Goal: Transaction & Acquisition: Purchase product/service

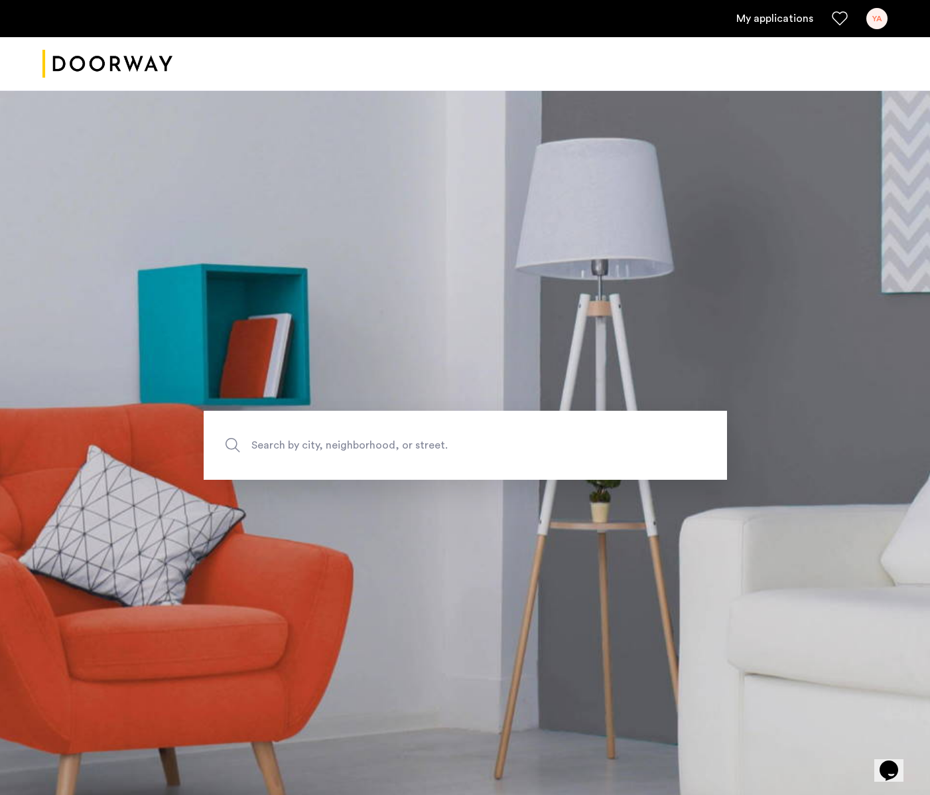
click at [880, 14] on div "YA" at bounding box center [876, 18] width 21 height 21
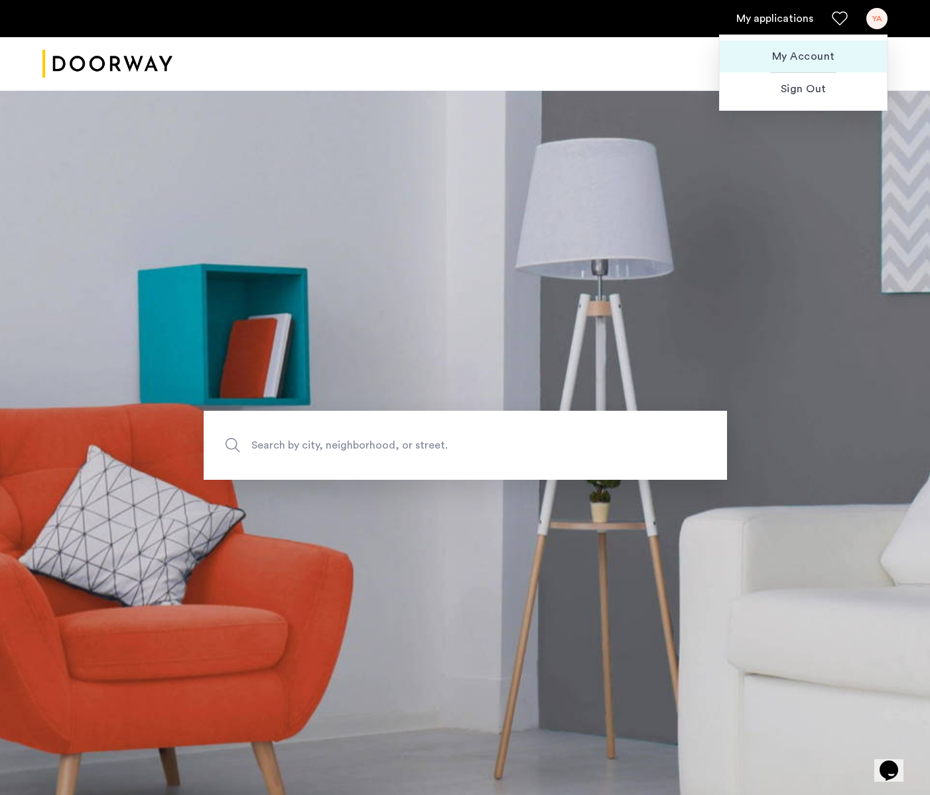
click at [813, 58] on span "My Account" at bounding box center [803, 56] width 146 height 16
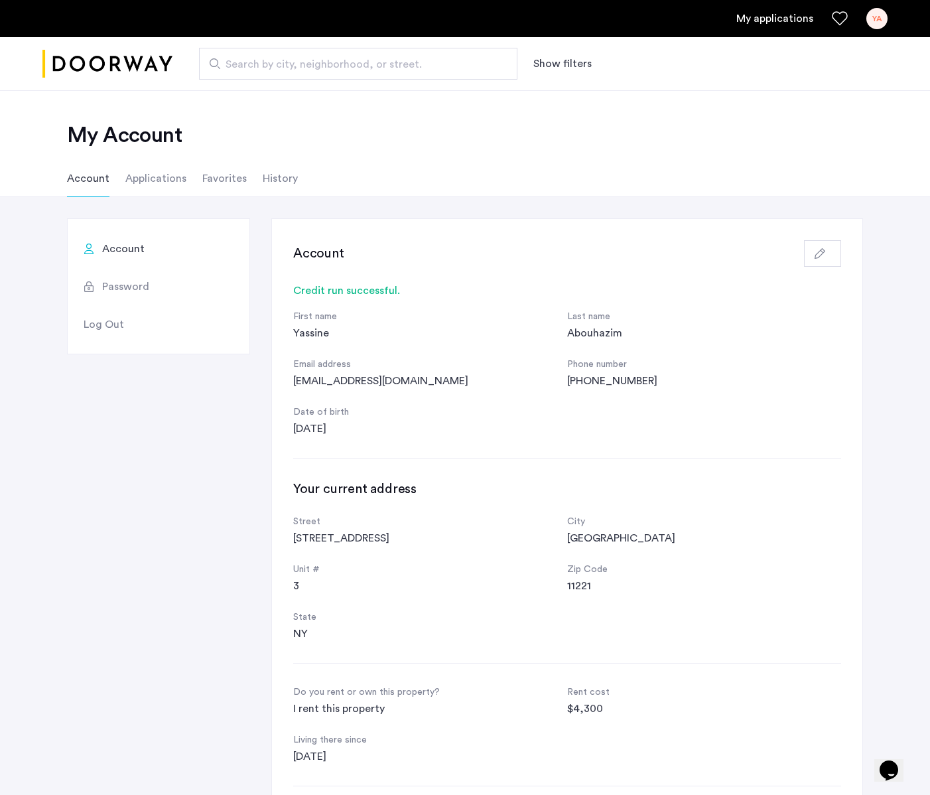
click at [135, 180] on li "Applications" at bounding box center [155, 178] width 61 height 37
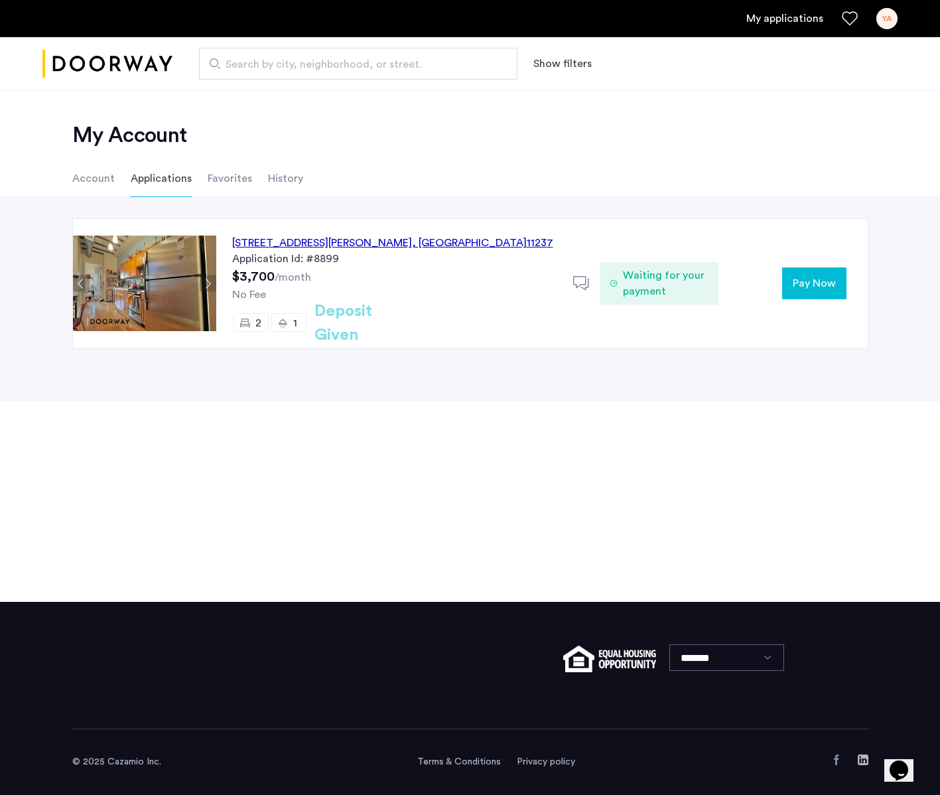
click at [673, 278] on span "Waiting for your payment" at bounding box center [666, 283] width 86 height 32
click at [788, 303] on div "407 Suydam Street, Unit 3R, Brooklyn , NY 11237 Application Id: #8899 $3,700 /m…" at bounding box center [541, 283] width 651 height 129
click at [815, 269] on button "Pay Now" at bounding box center [814, 283] width 64 height 32
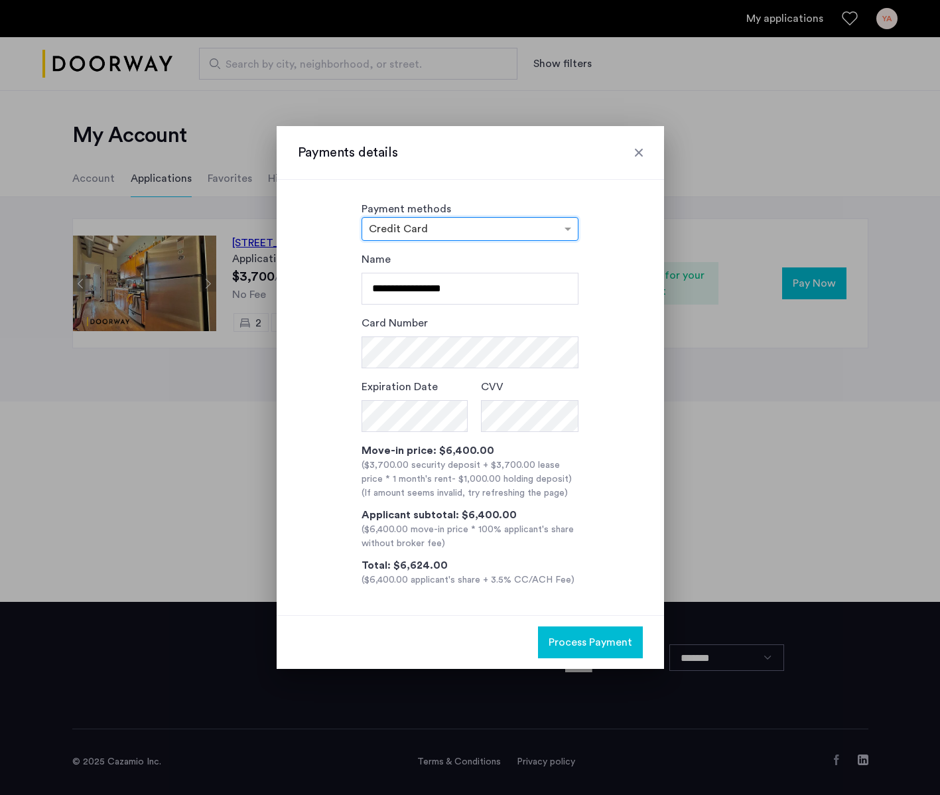
click at [403, 370] on form "**********" at bounding box center [470, 341] width 217 height 180
click at [357, 401] on div "**********" at bounding box center [470, 419] width 345 height 336
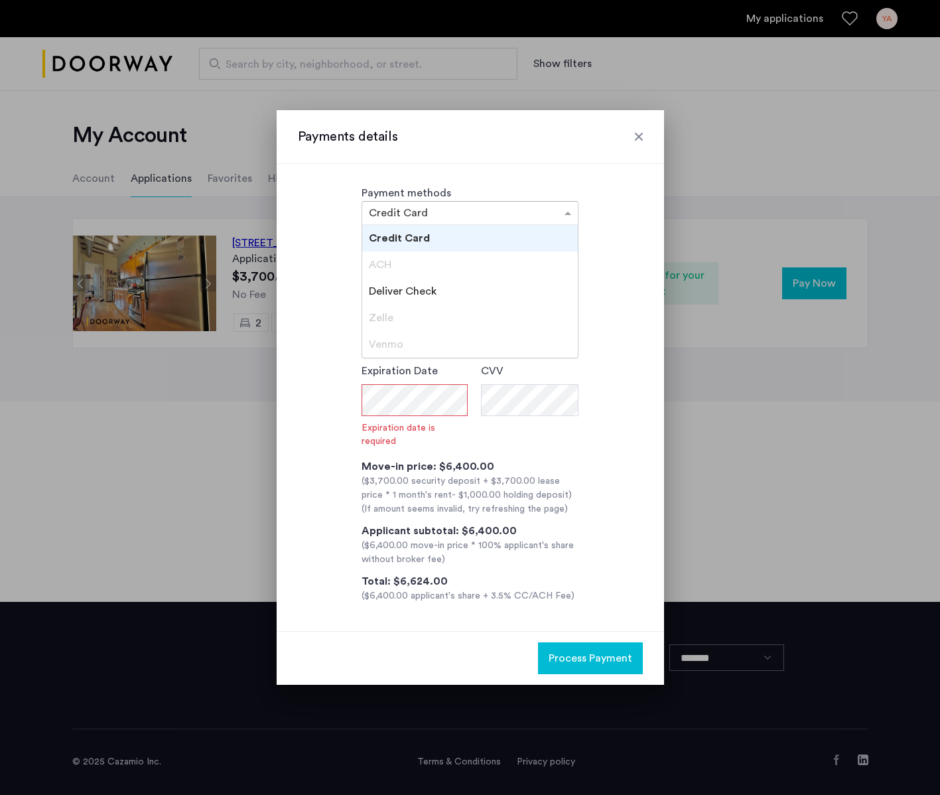
click at [523, 225] on ng-select "× Credit Card Credit Card ACH Deliver Check Zelle Venmo" at bounding box center [470, 213] width 217 height 24
click at [625, 312] on div "**********" at bounding box center [470, 418] width 345 height 367
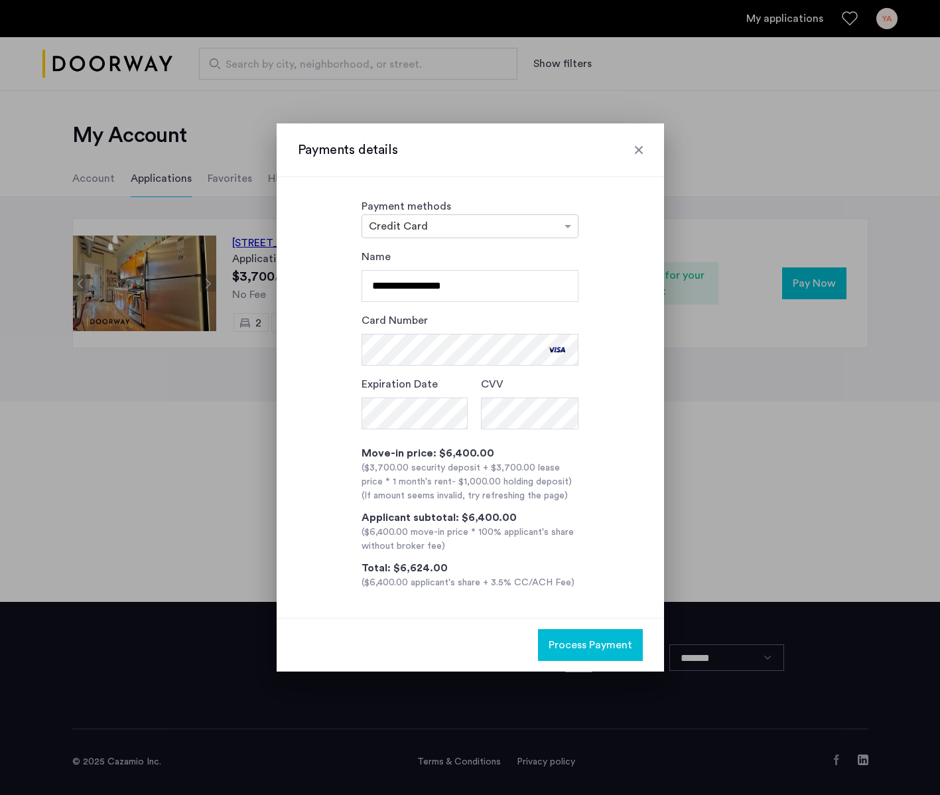
click at [588, 644] on span "Process Payment" at bounding box center [591, 645] width 84 height 16
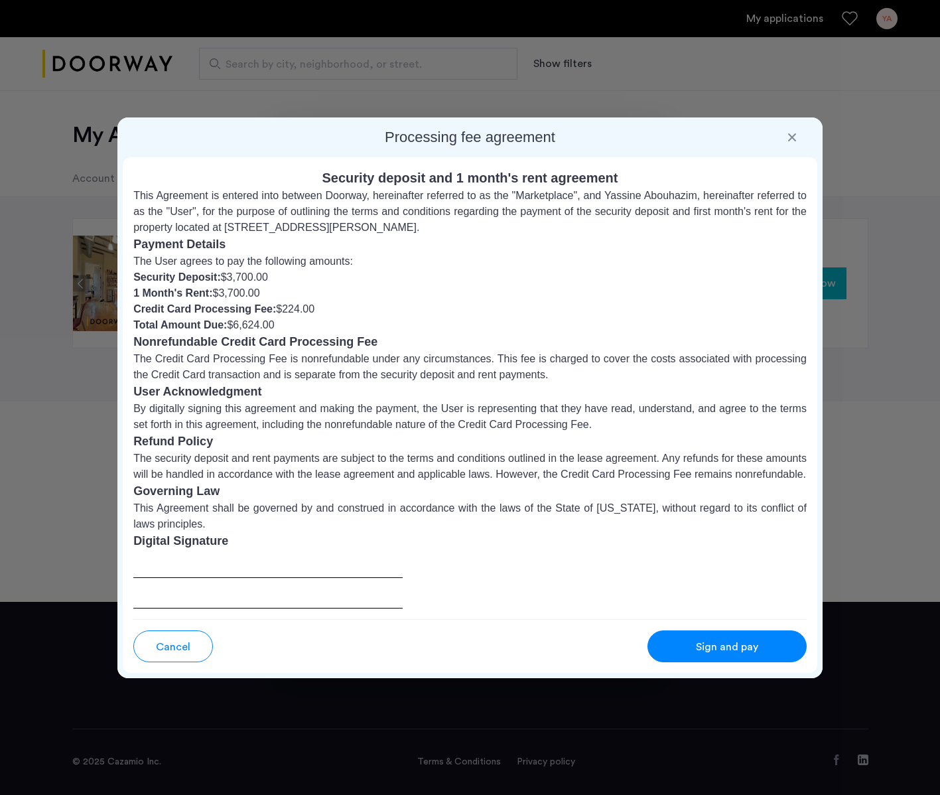
click at [202, 596] on div at bounding box center [267, 579] width 269 height 58
click at [177, 580] on div at bounding box center [267, 579] width 269 height 58
click at [182, 559] on div at bounding box center [267, 579] width 269 height 58
drag, startPoint x: 166, startPoint y: 573, endPoint x: 205, endPoint y: 587, distance: 40.9
click at [206, 599] on div at bounding box center [267, 579] width 269 height 58
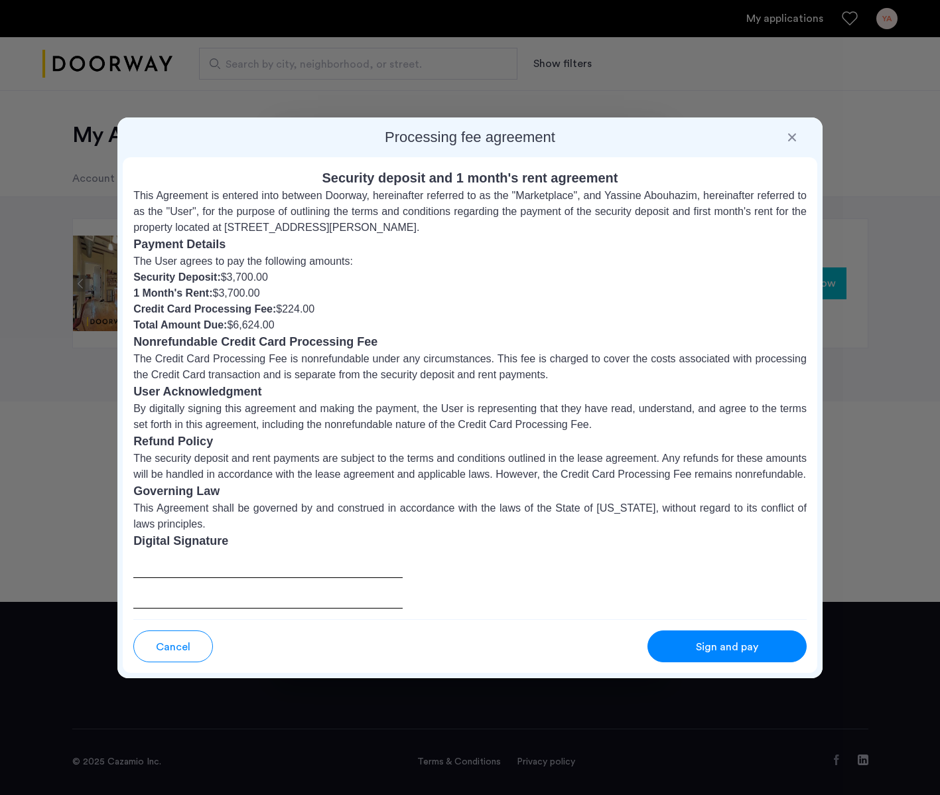
click at [729, 645] on span "Sign and pay" at bounding box center [727, 647] width 62 height 16
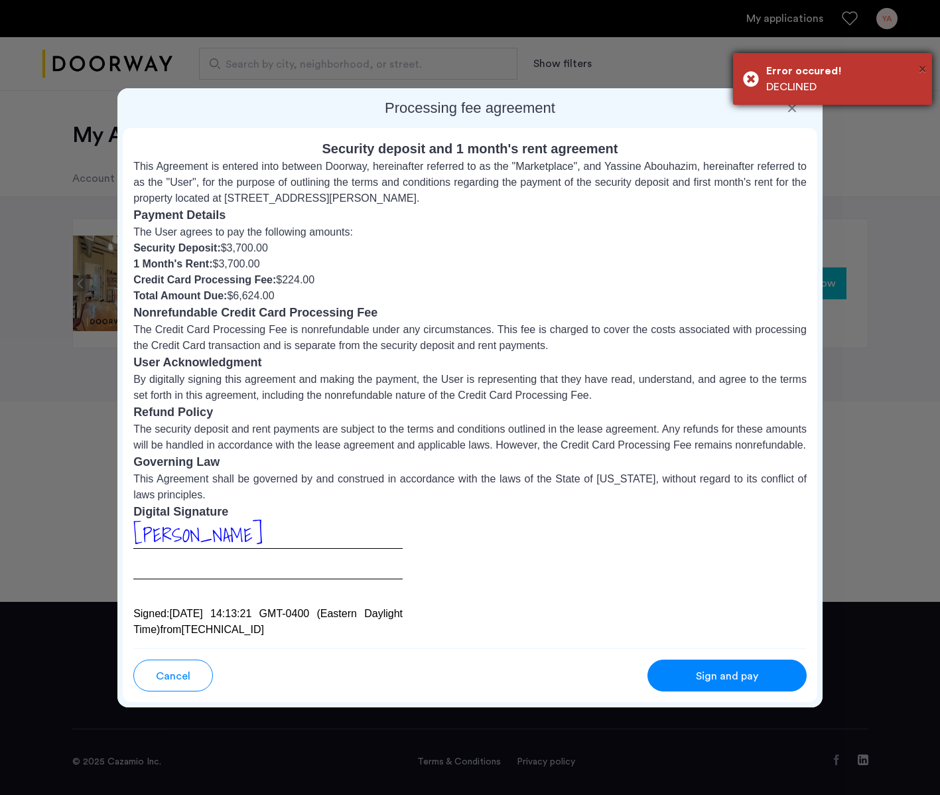
click at [925, 68] on span "×" at bounding box center [922, 68] width 7 height 13
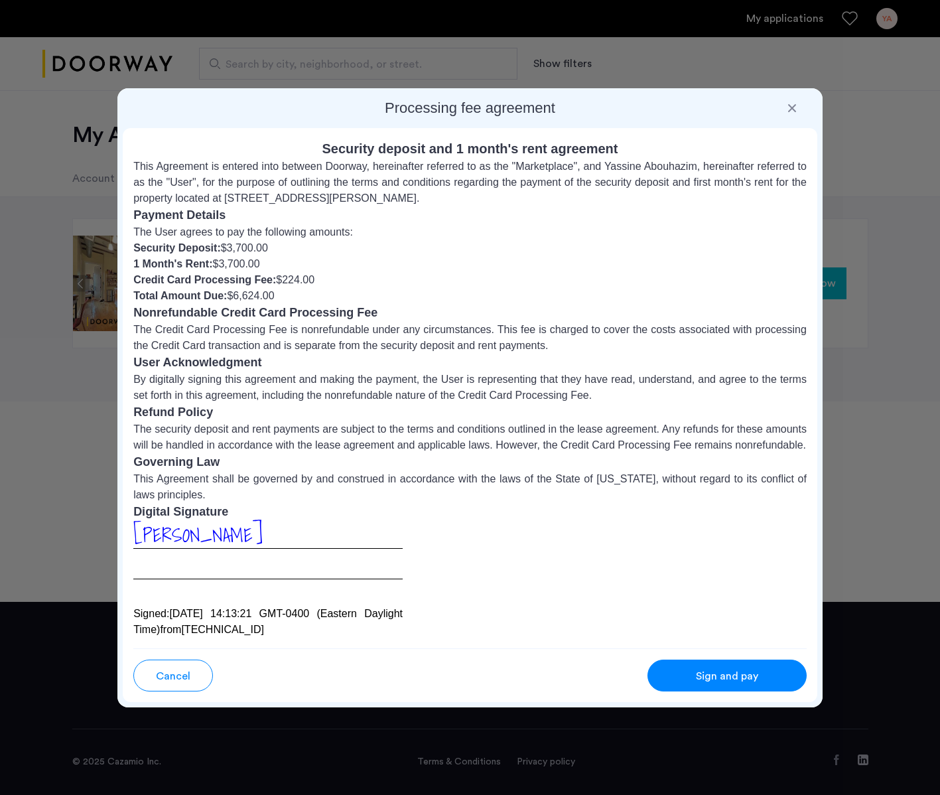
click at [723, 673] on span "Sign and pay" at bounding box center [727, 676] width 62 height 16
click at [748, 676] on span "Sign and pay" at bounding box center [727, 676] width 62 height 16
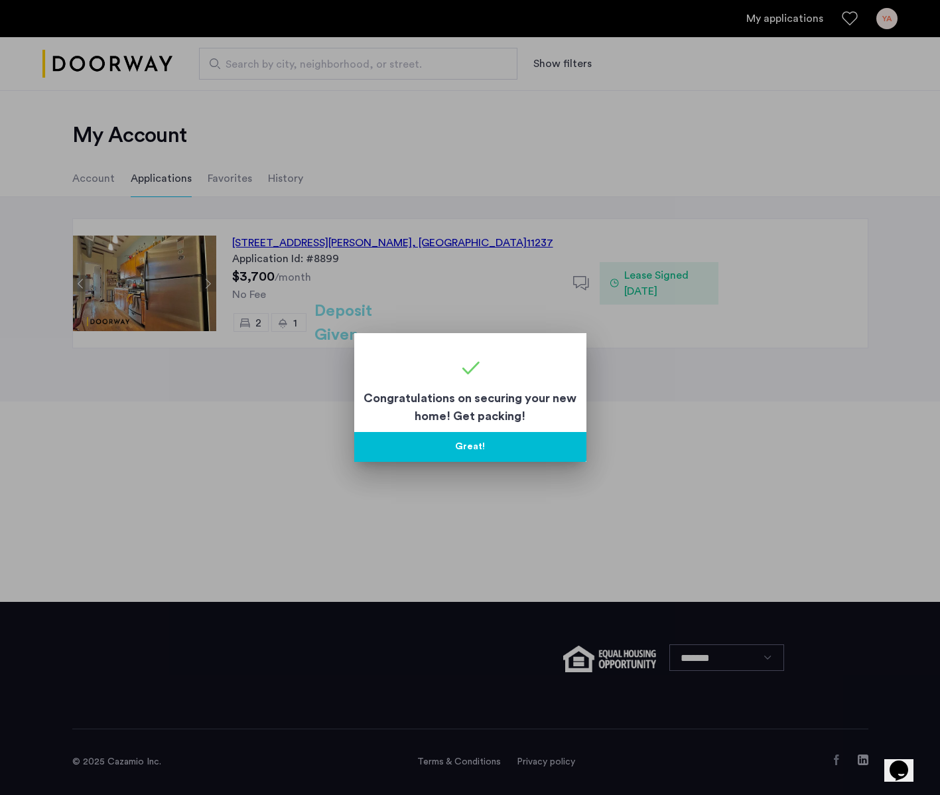
click at [486, 456] on button "Great!" at bounding box center [470, 447] width 232 height 30
